Goal: Navigation & Orientation: Find specific page/section

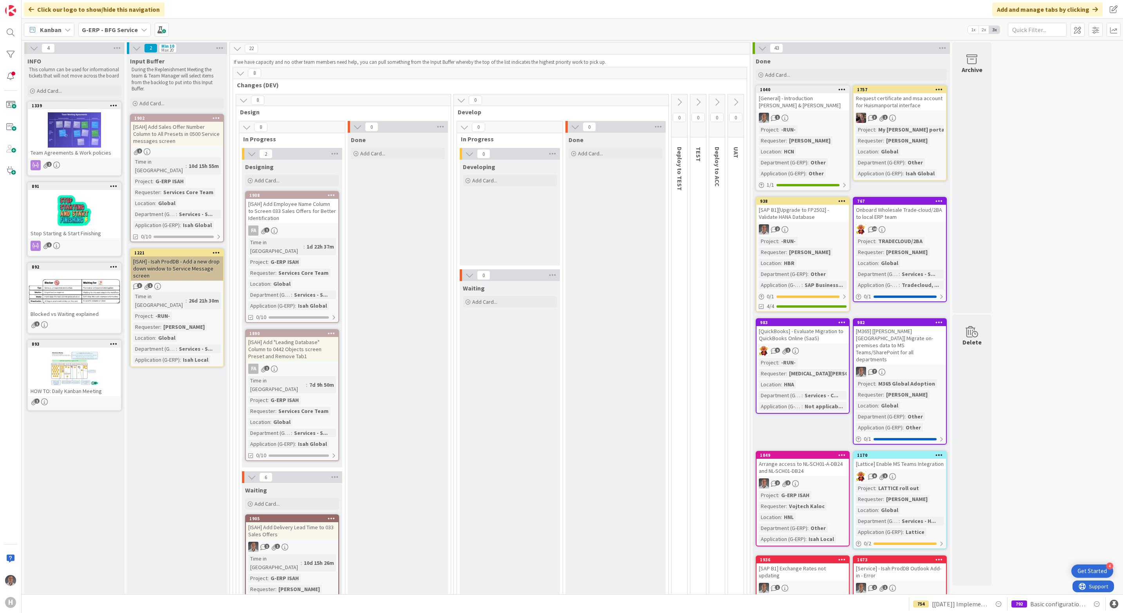
click at [136, 31] on b "G-ERP - BFG Service" at bounding box center [110, 30] width 56 height 8
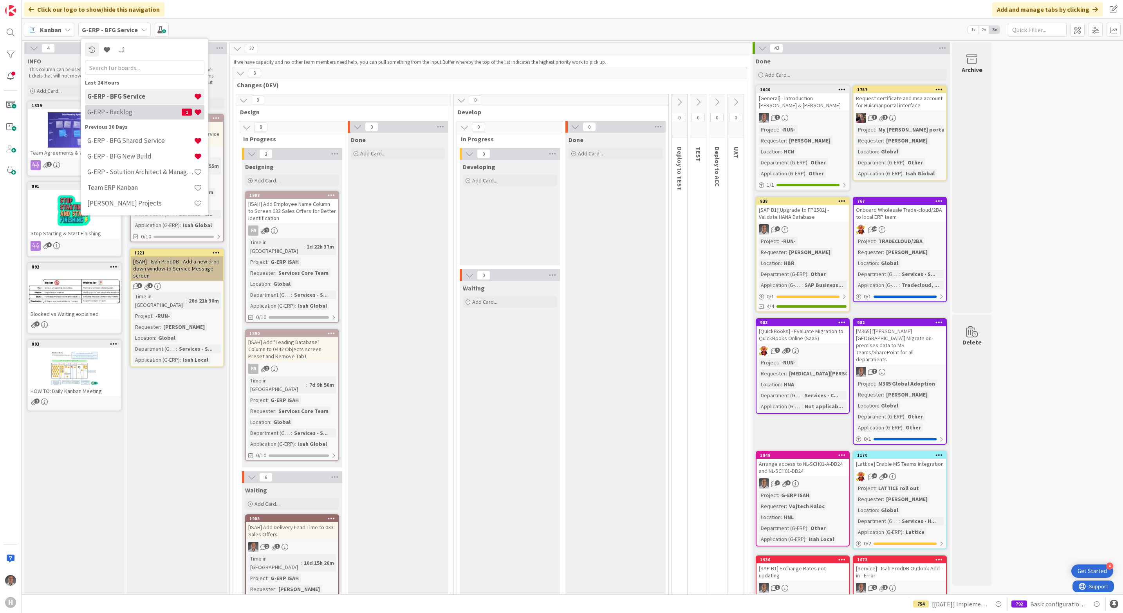
click at [128, 112] on h4 "G-ERP - Backlog" at bounding box center [134, 112] width 94 height 8
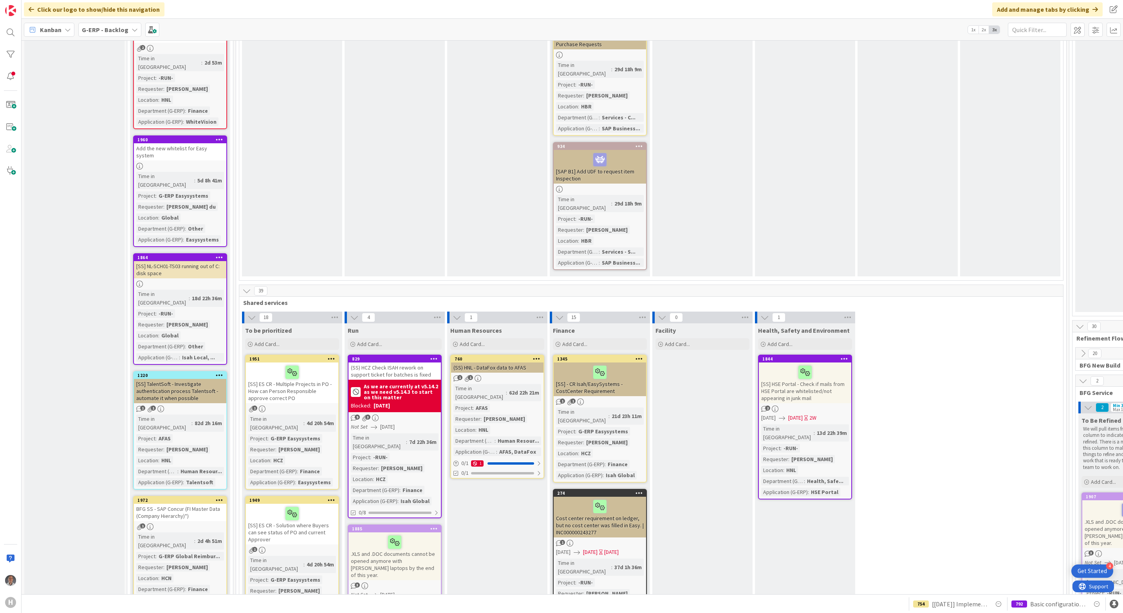
scroll to position [1645, 0]
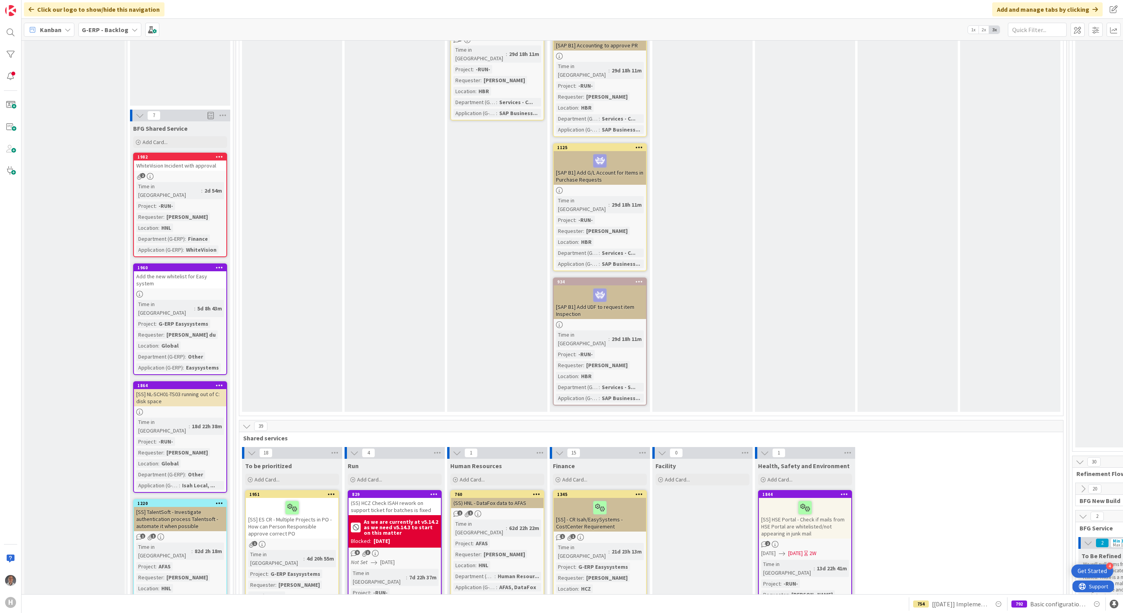
scroll to position [1473, 0]
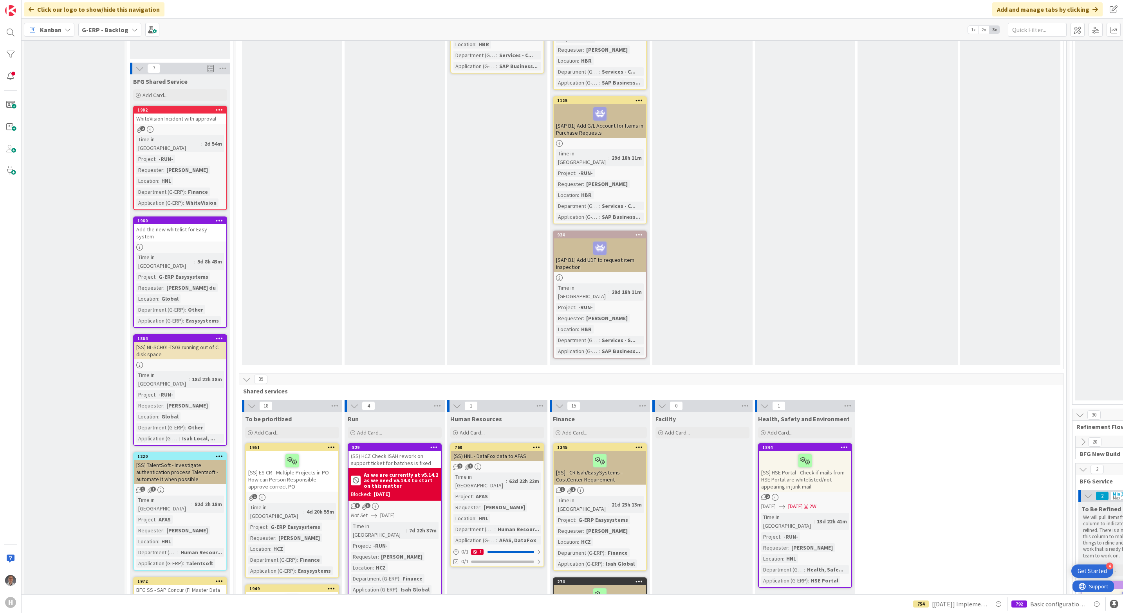
drag, startPoint x: 1098, startPoint y: 274, endPoint x: 1096, endPoint y: 286, distance: 11.8
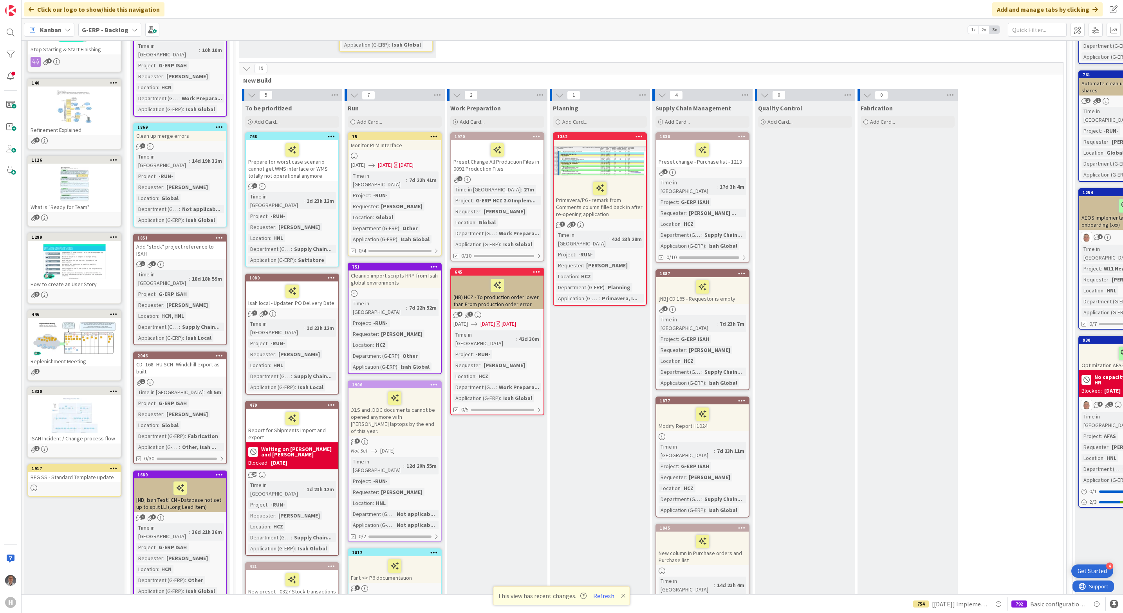
scroll to position [0, 0]
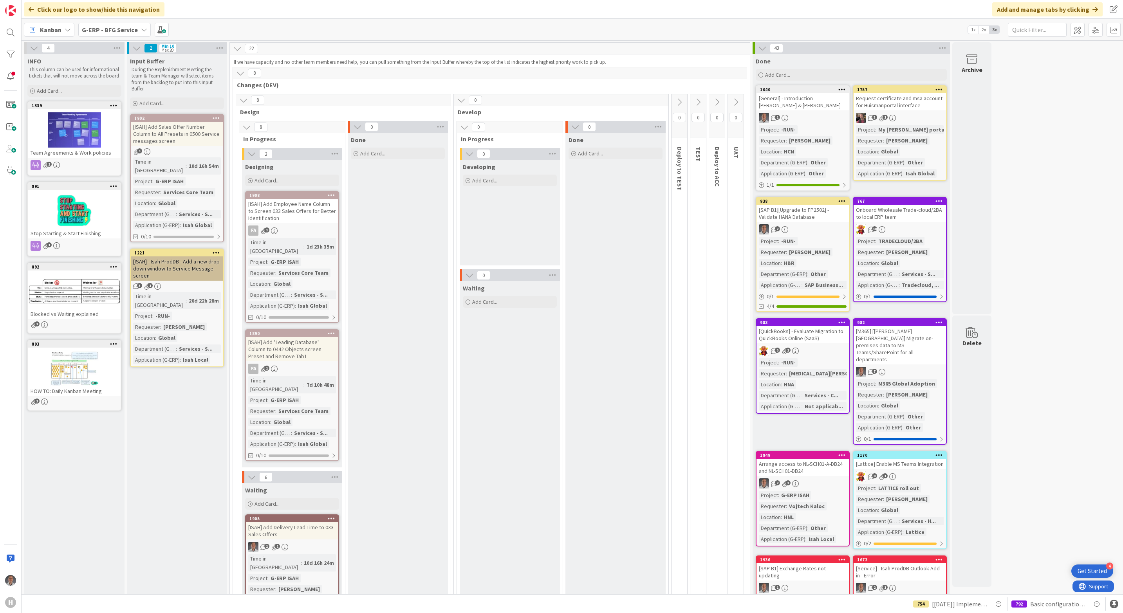
click at [130, 26] on b "G-ERP - BFG Service" at bounding box center [110, 30] width 56 height 8
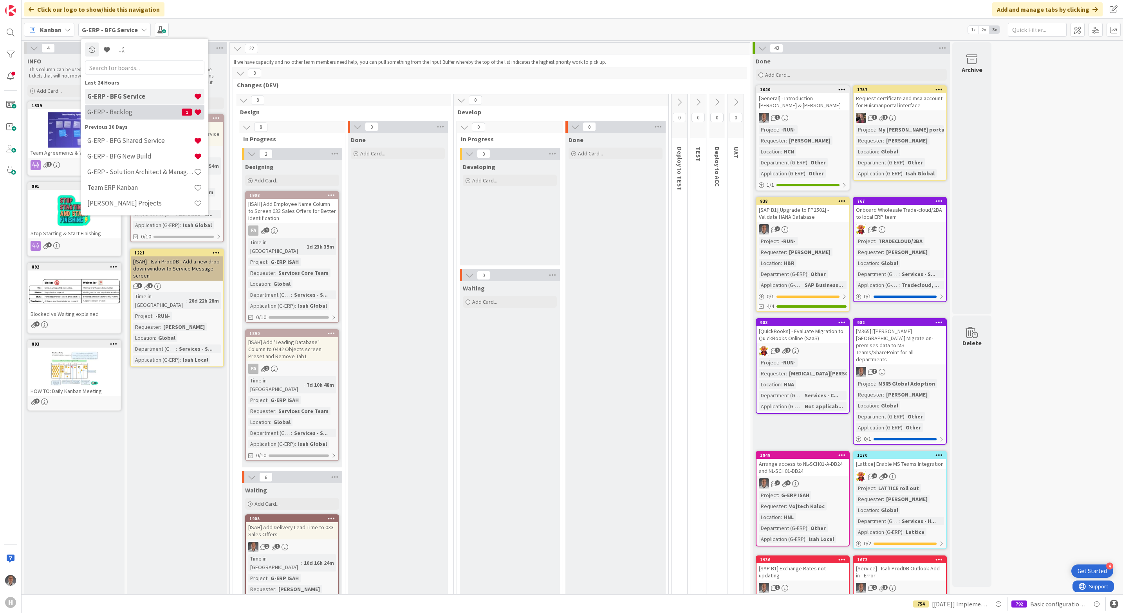
click at [132, 106] on div "G-ERP - Backlog 1" at bounding box center [144, 112] width 119 height 15
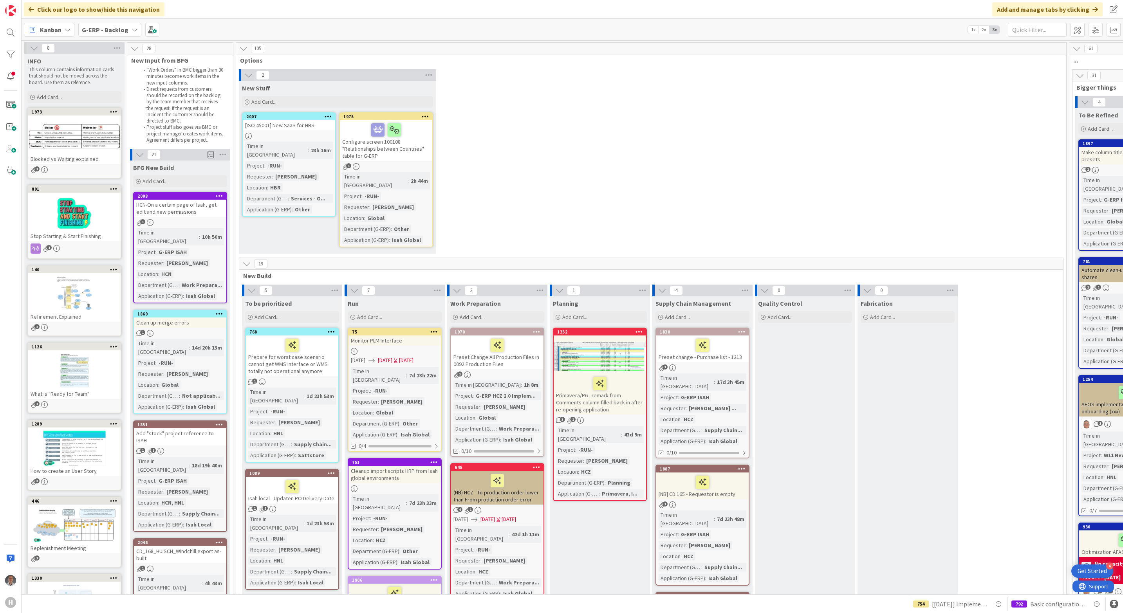
click at [390, 153] on div "Configure screen 100108 "Relationships between Countries" table for G-ERP" at bounding box center [386, 140] width 92 height 41
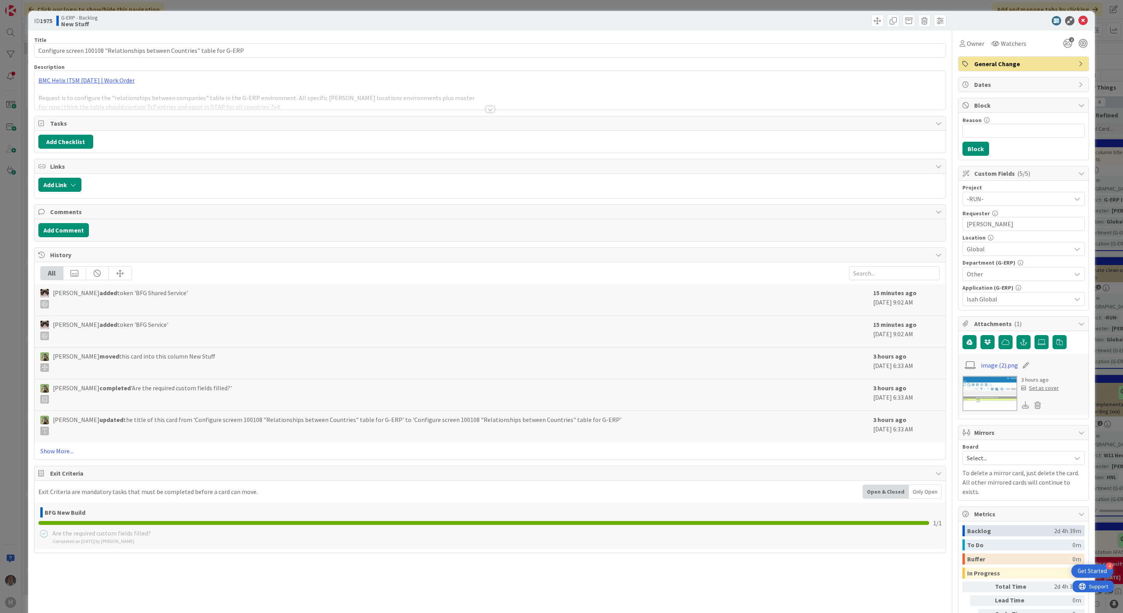
click at [486, 112] on div at bounding box center [490, 109] width 9 height 6
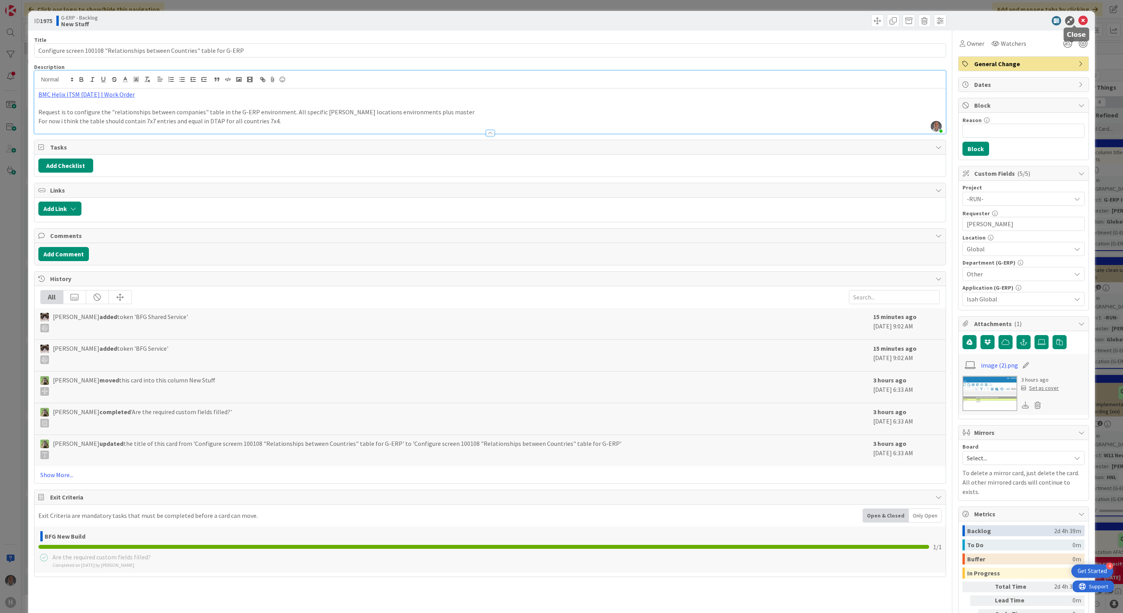
click at [1079, 24] on icon at bounding box center [1083, 20] width 9 height 9
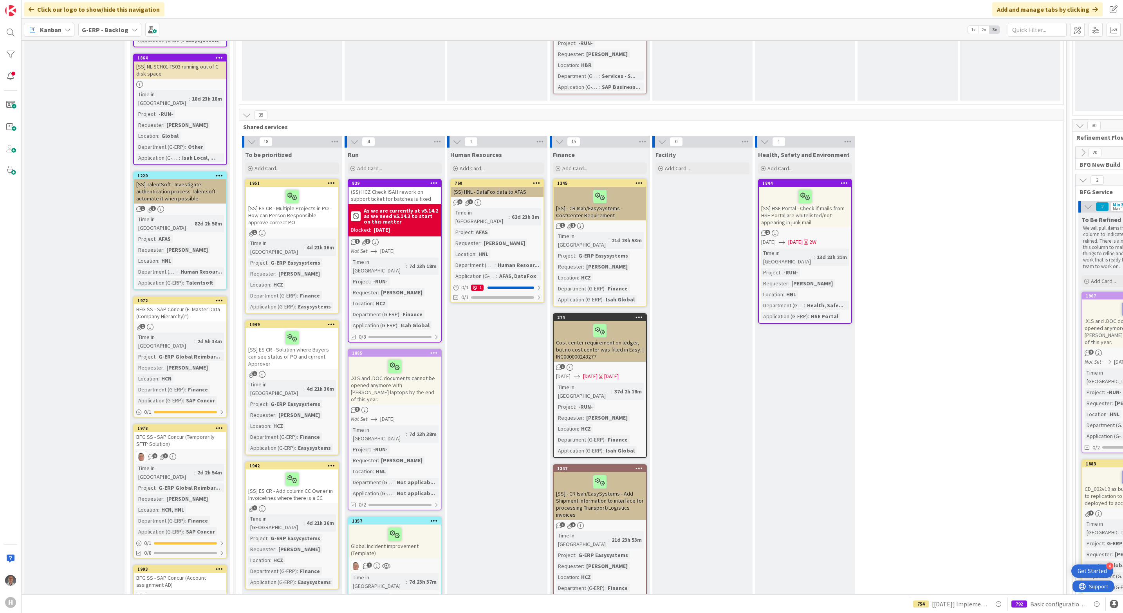
scroll to position [1763, 0]
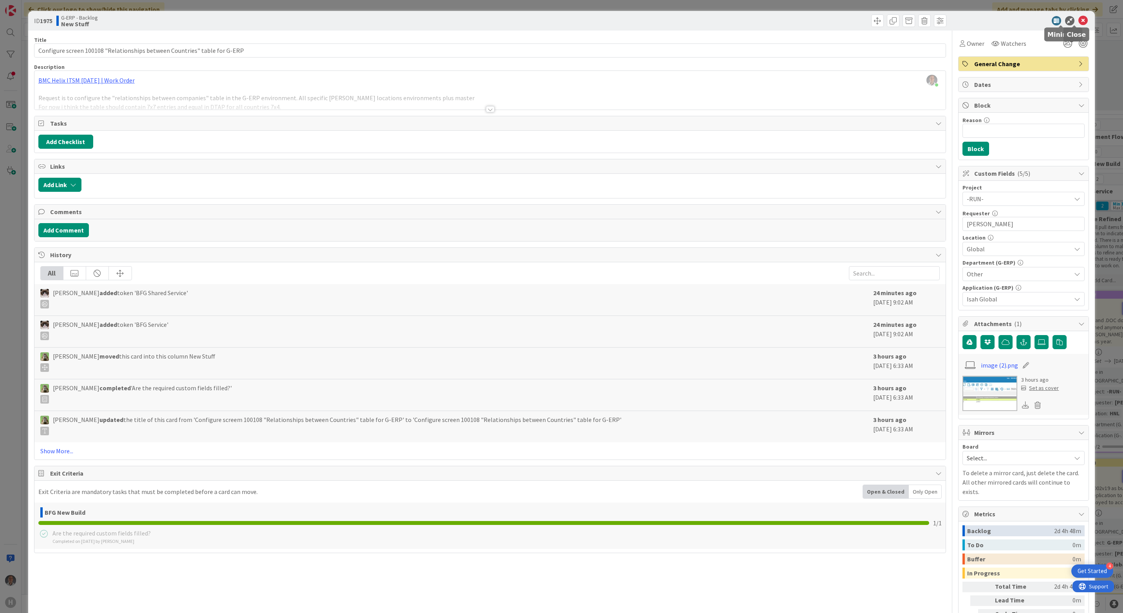
click at [1079, 19] on icon at bounding box center [1083, 20] width 9 height 9
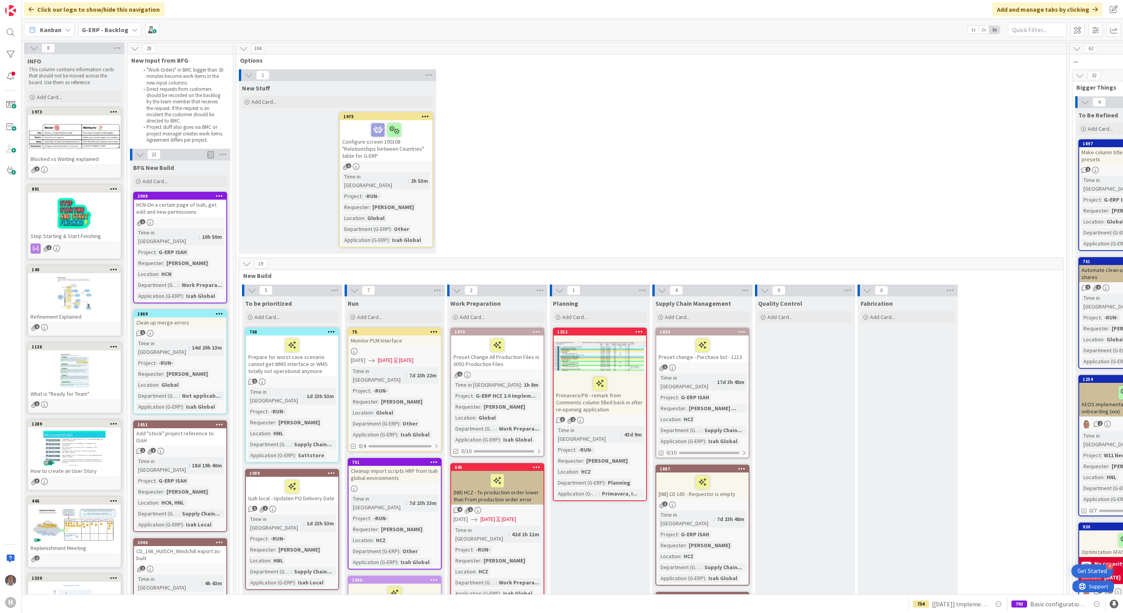
click at [1074, 19] on div "Kanban G-ERP - Backlog 1x 2x 3x" at bounding box center [573, 30] width 1102 height 22
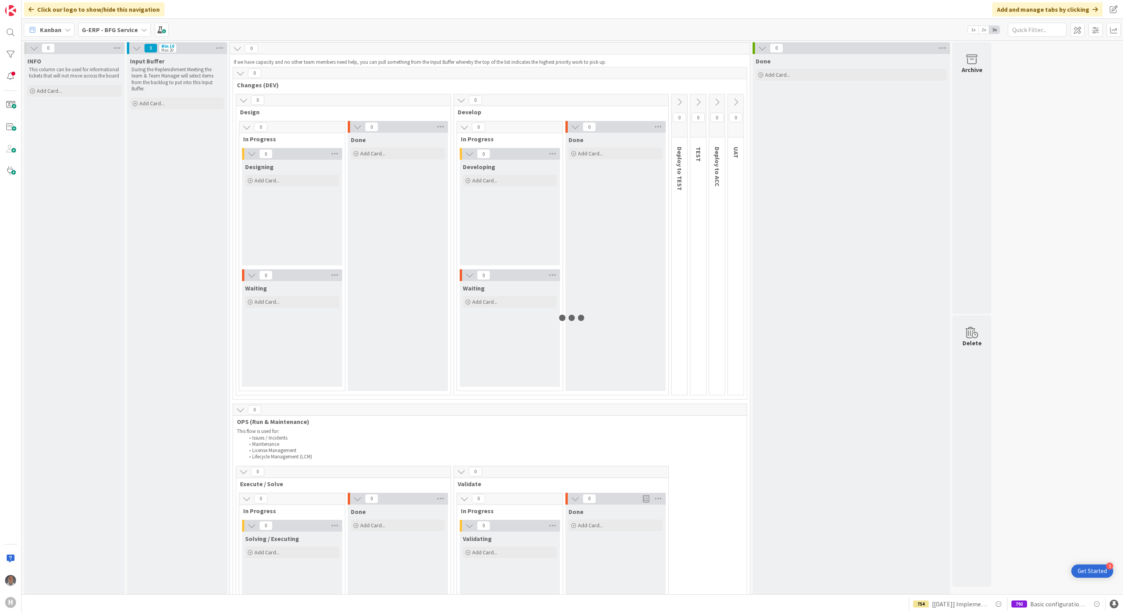
click at [116, 31] on b "G-ERP - BFG Service" at bounding box center [110, 30] width 56 height 8
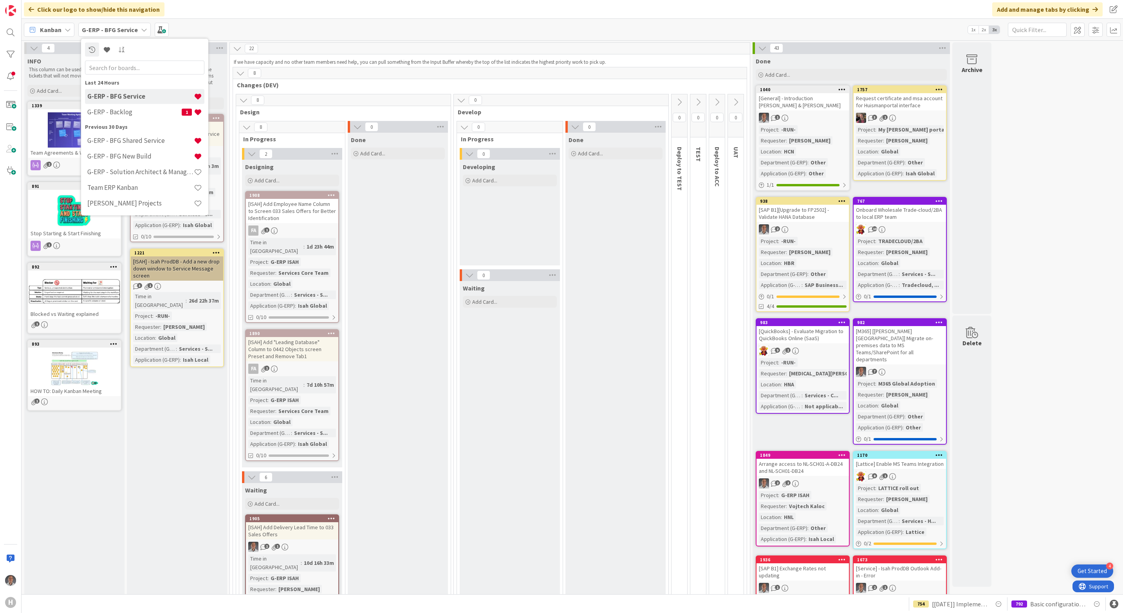
click at [147, 110] on h4 "G-ERP - Backlog" at bounding box center [134, 112] width 94 height 8
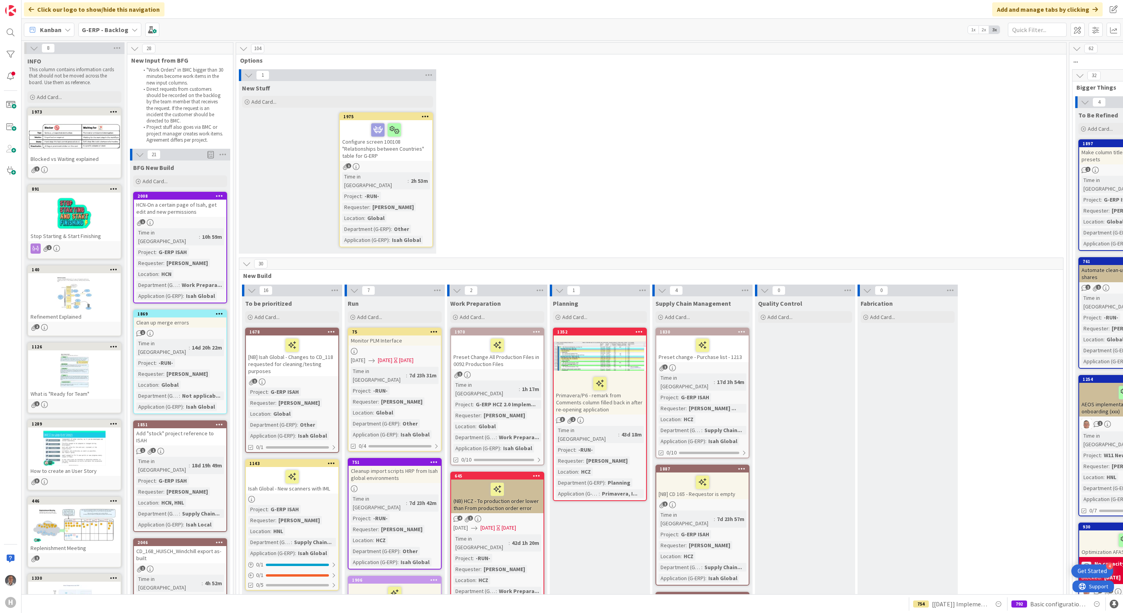
click at [243, 260] on icon at bounding box center [246, 264] width 9 height 9
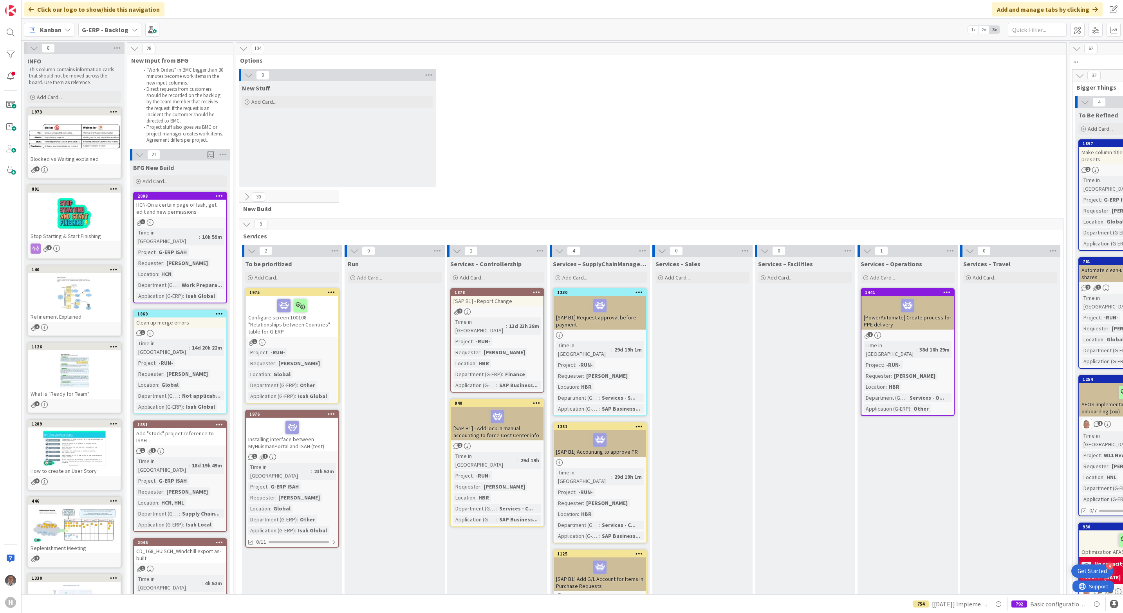
click at [518, 172] on div "0 New Stuff Add Card..." at bounding box center [651, 129] width 827 height 121
click at [246, 221] on icon at bounding box center [246, 224] width 9 height 9
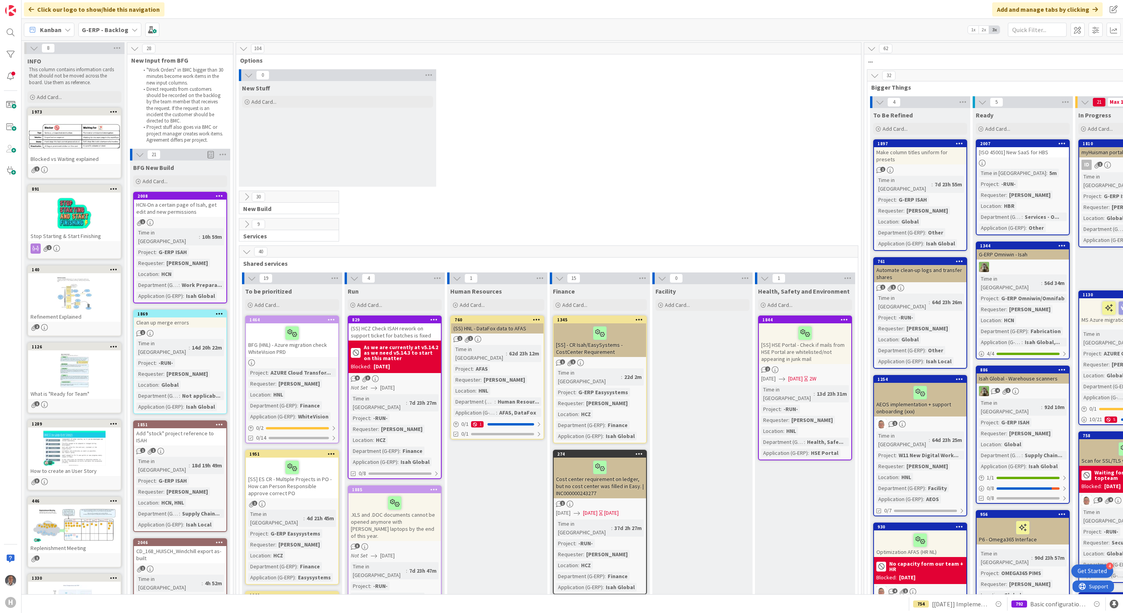
click at [246, 251] on icon at bounding box center [246, 252] width 9 height 9
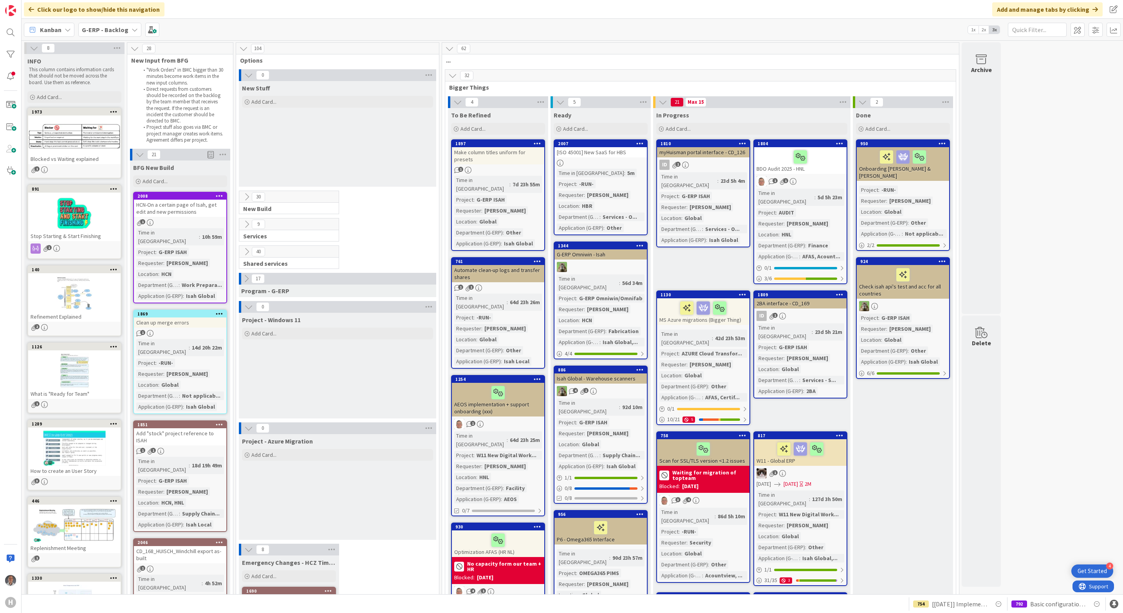
click at [242, 281] on icon at bounding box center [246, 279] width 9 height 9
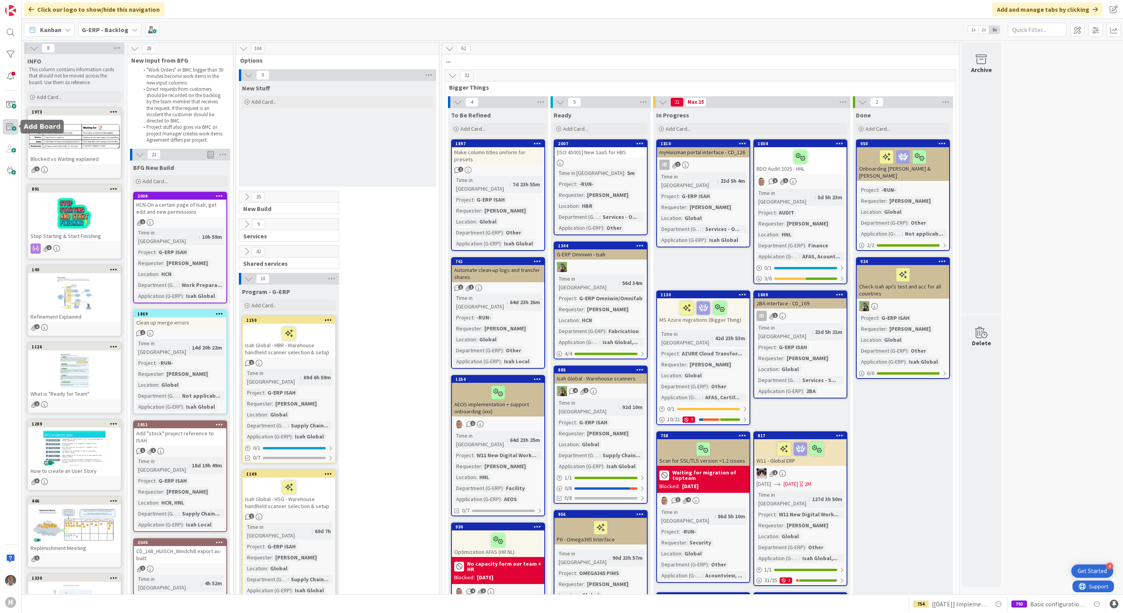
click at [13, 123] on span at bounding box center [11, 127] width 16 height 16
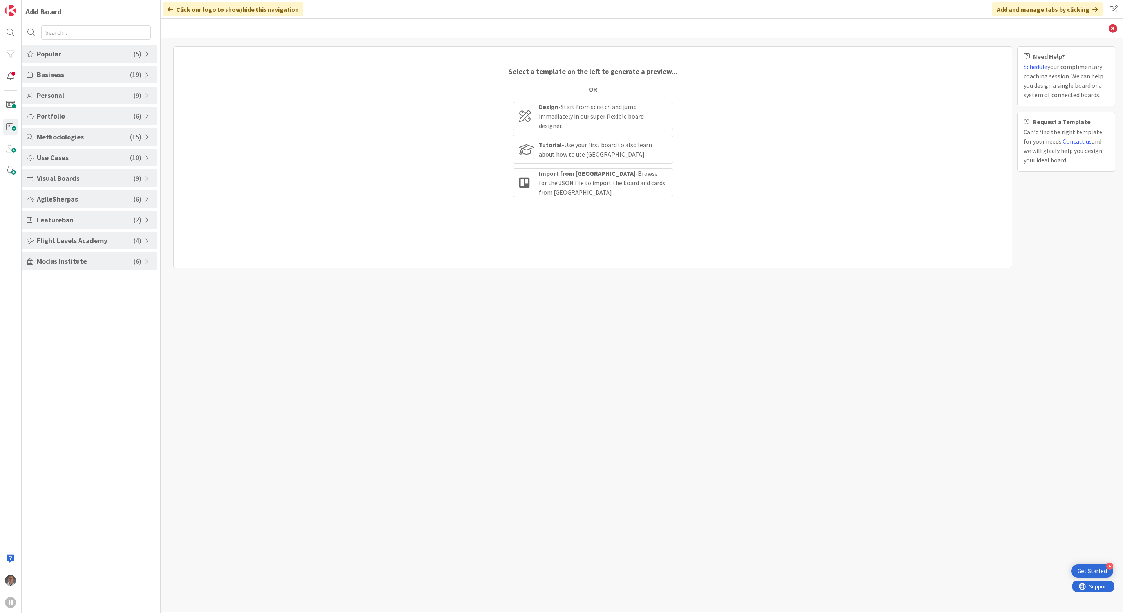
click at [89, 156] on span "Use Cases" at bounding box center [83, 157] width 93 height 11
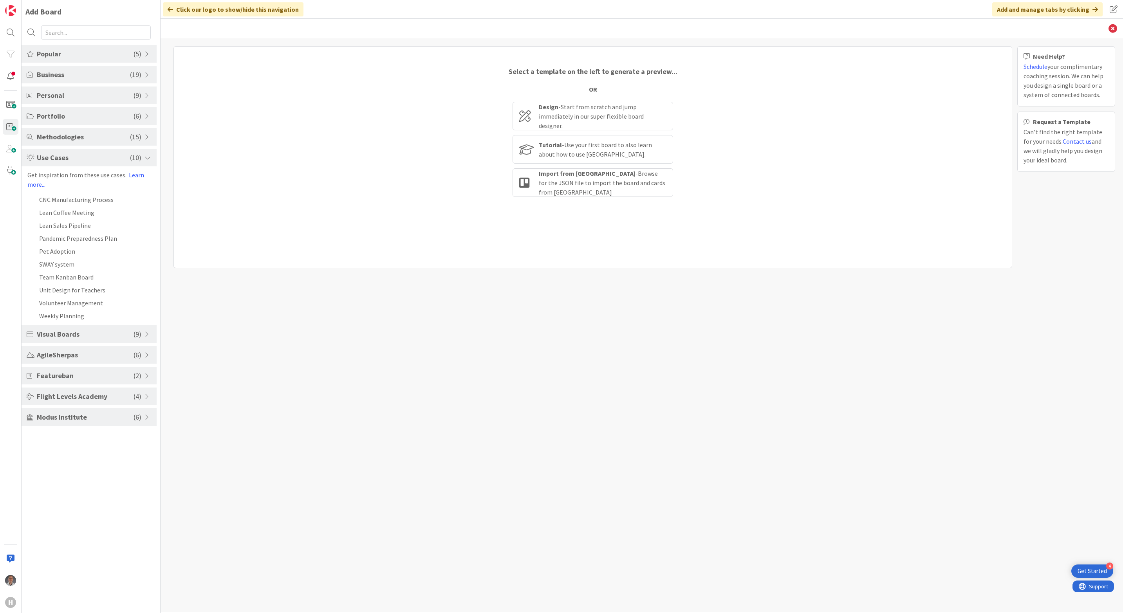
click at [137, 115] on span "( 6 )" at bounding box center [138, 116] width 8 height 11
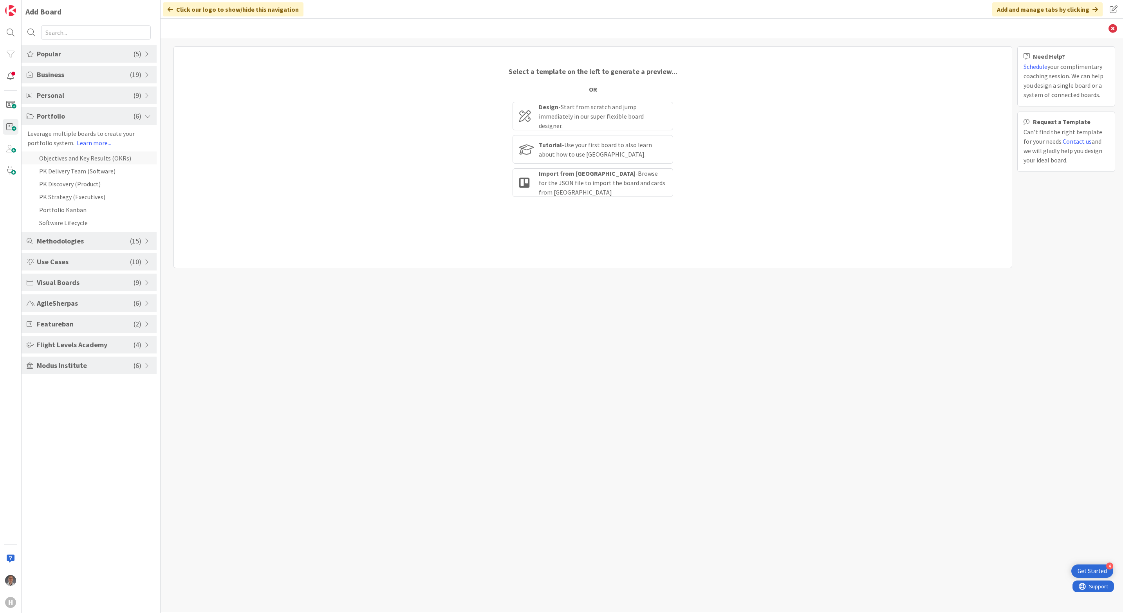
click at [105, 160] on li "Objectives and Key Results (OKRs)" at bounding box center [89, 158] width 135 height 13
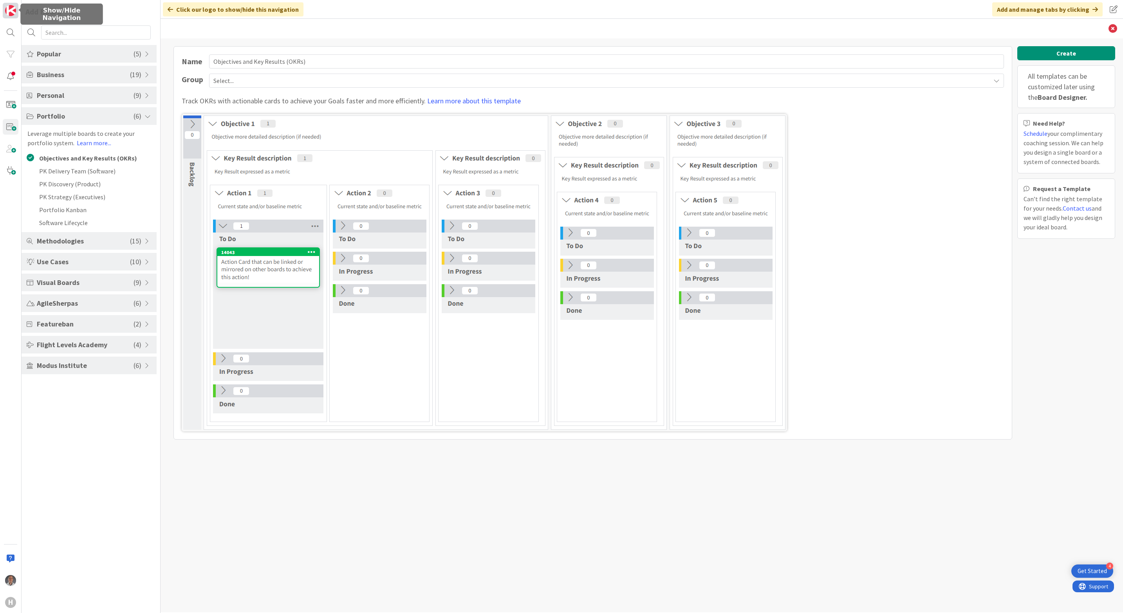
click at [12, 18] on link at bounding box center [11, 11] width 16 height 16
